Goal: Task Accomplishment & Management: Use online tool/utility

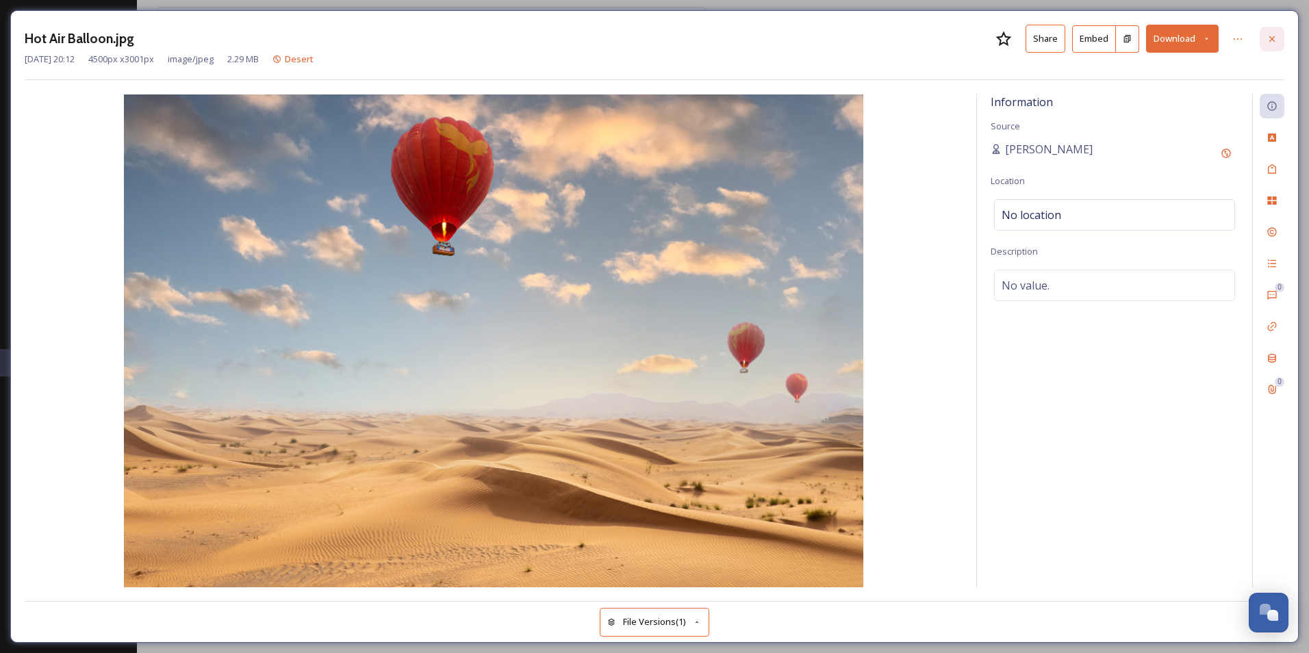
click at [1272, 44] on icon at bounding box center [1271, 39] width 11 height 11
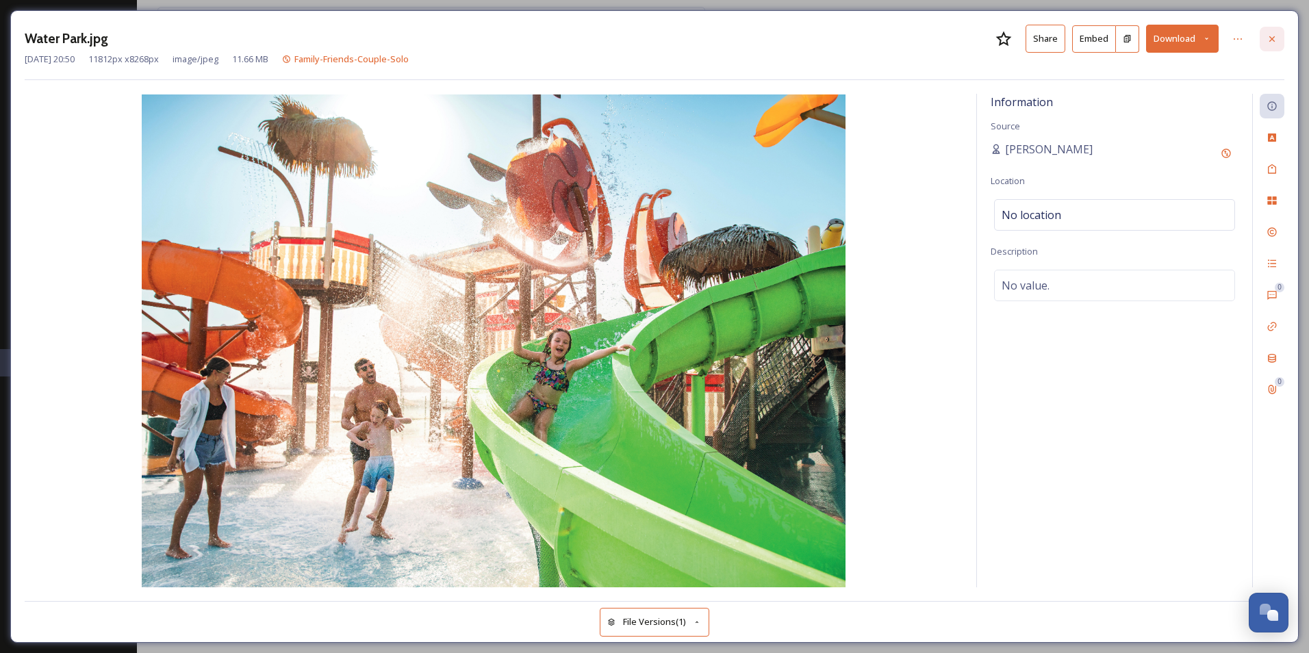
click at [1271, 38] on icon at bounding box center [1271, 38] width 5 height 5
